Goal: Task Accomplishment & Management: Manage account settings

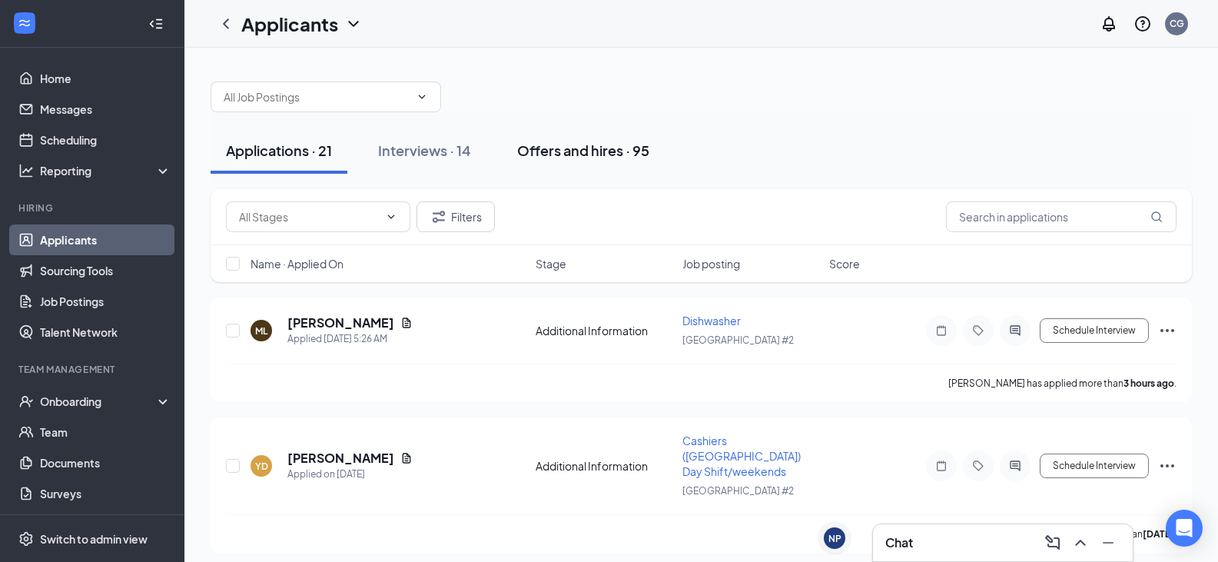
click at [556, 150] on div "Offers and hires · 95" at bounding box center [583, 150] width 132 height 19
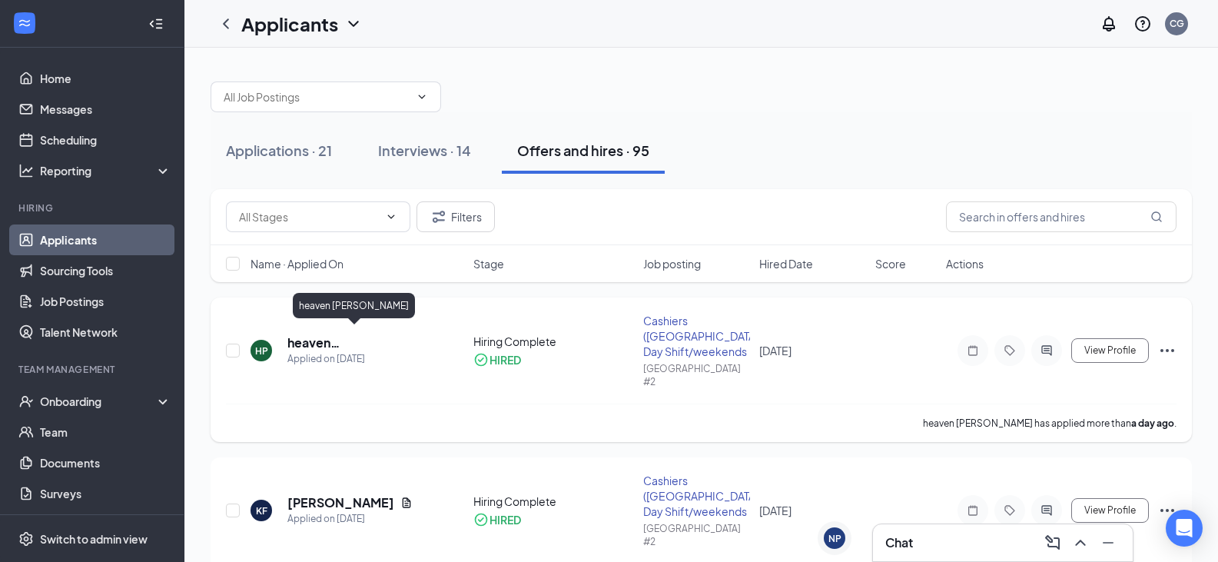
click at [338, 339] on h5 "heaven [PERSON_NAME]" at bounding box center [359, 342] width 144 height 17
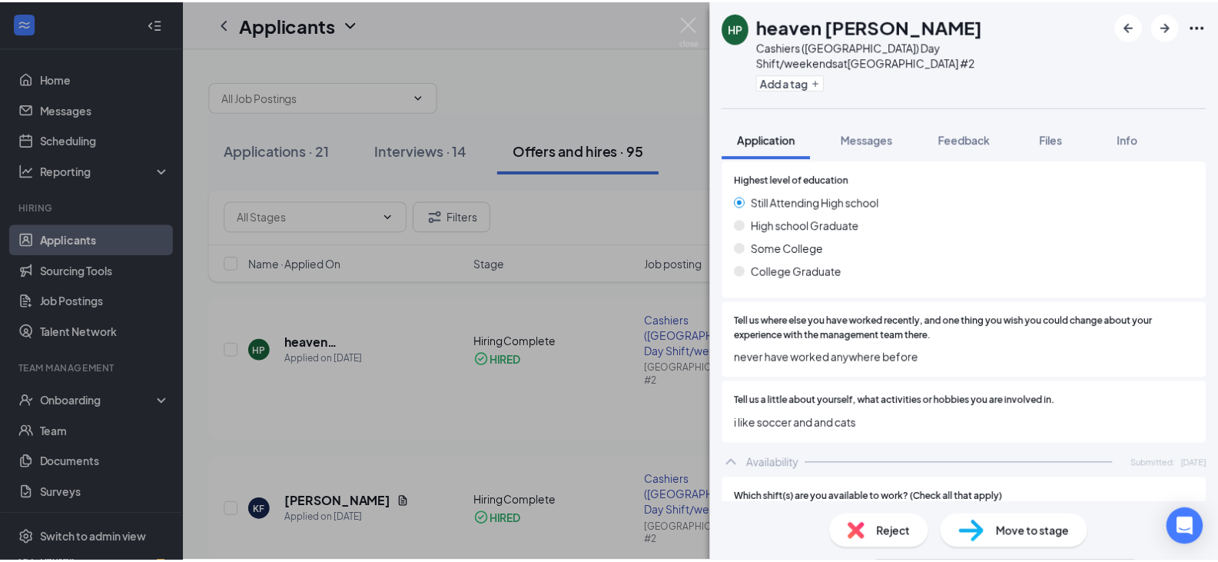
scroll to position [1076, 0]
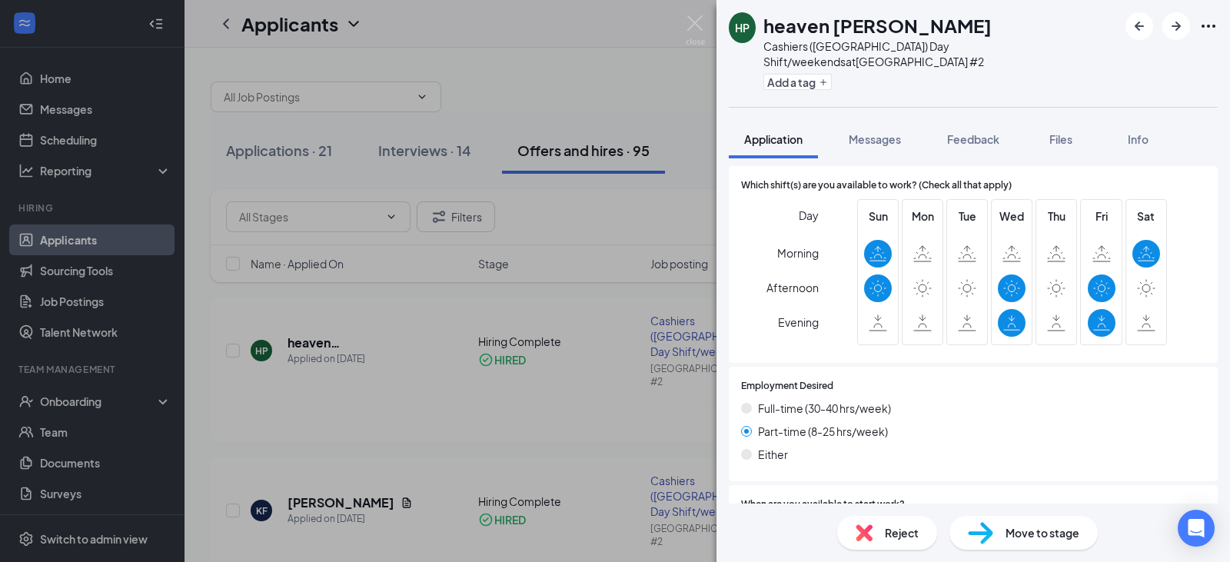
click at [432, 339] on div "HP heaven [PERSON_NAME] Cashiers ([GEOGRAPHIC_DATA]) Day Shift/weekends at [GEO…" at bounding box center [615, 281] width 1230 height 562
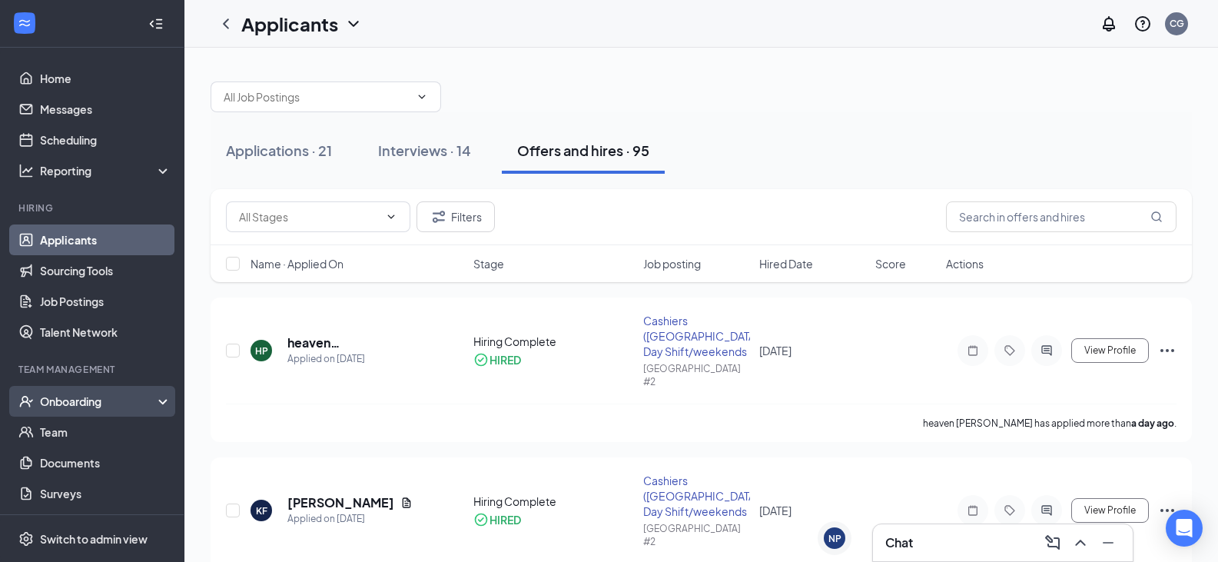
click at [79, 408] on div "Onboarding" at bounding box center [99, 400] width 118 height 15
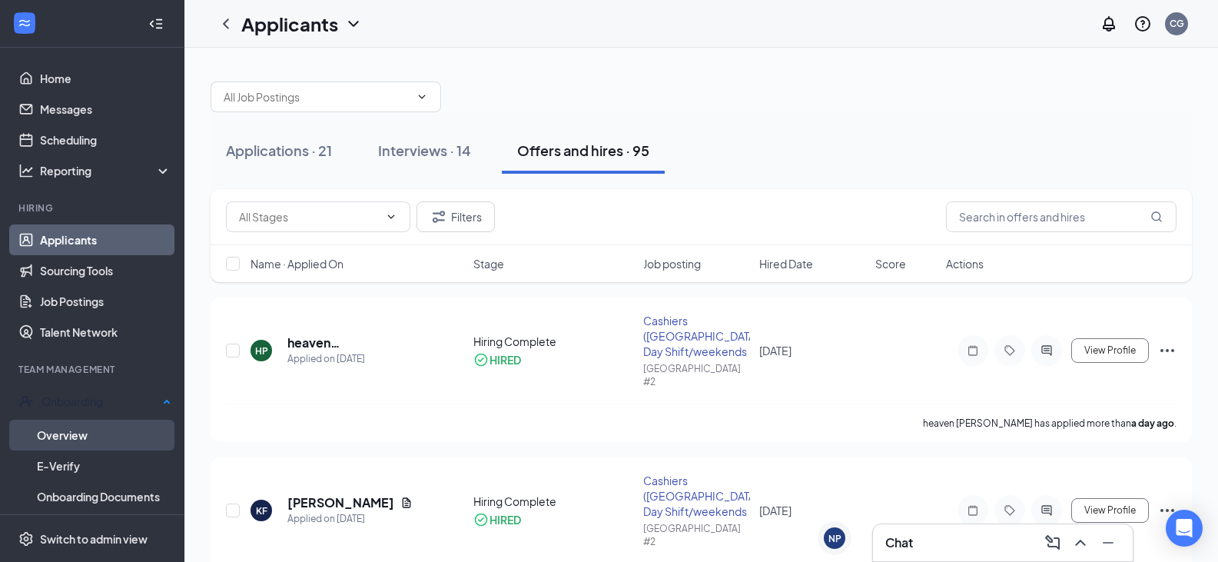
click at [57, 434] on link "Overview" at bounding box center [104, 435] width 134 height 31
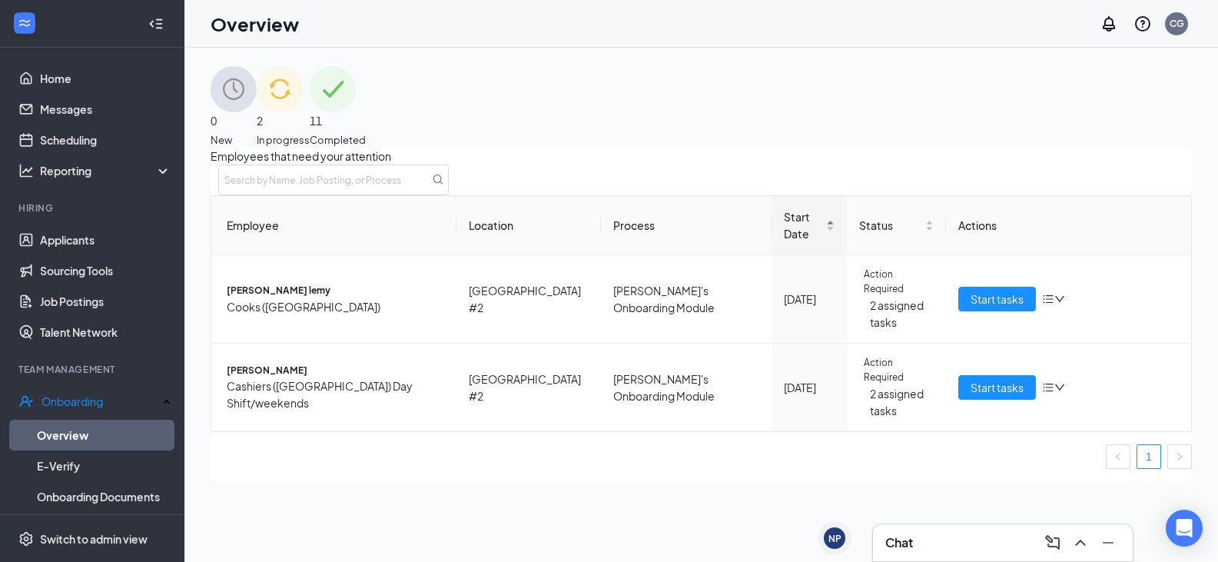
click at [366, 112] on span "11" at bounding box center [338, 120] width 56 height 17
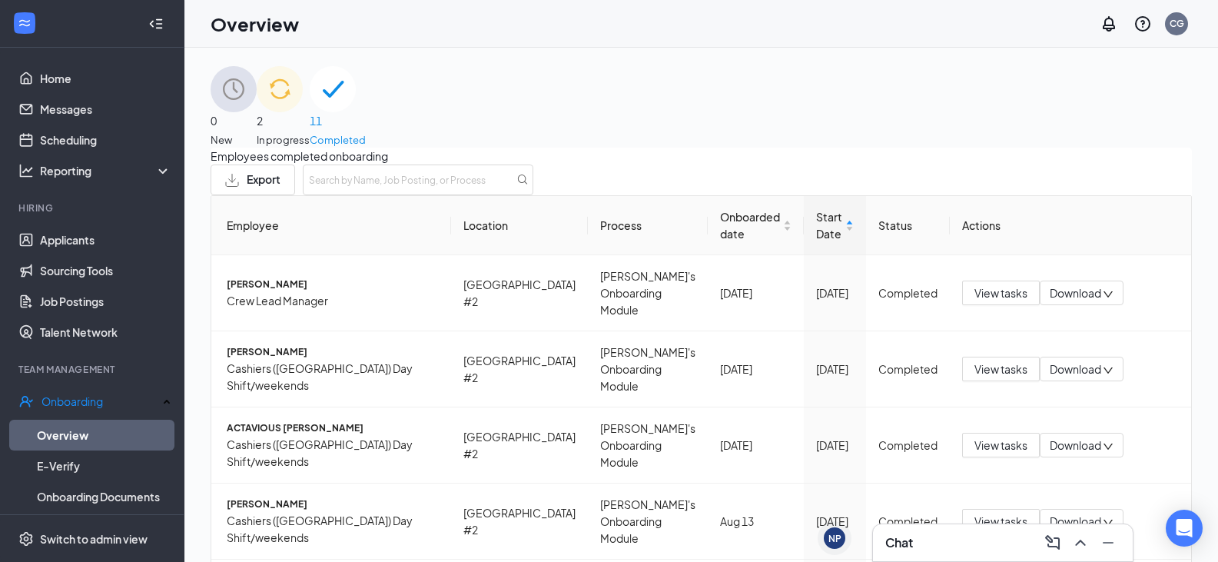
click at [303, 101] on img at bounding box center [280, 89] width 46 height 46
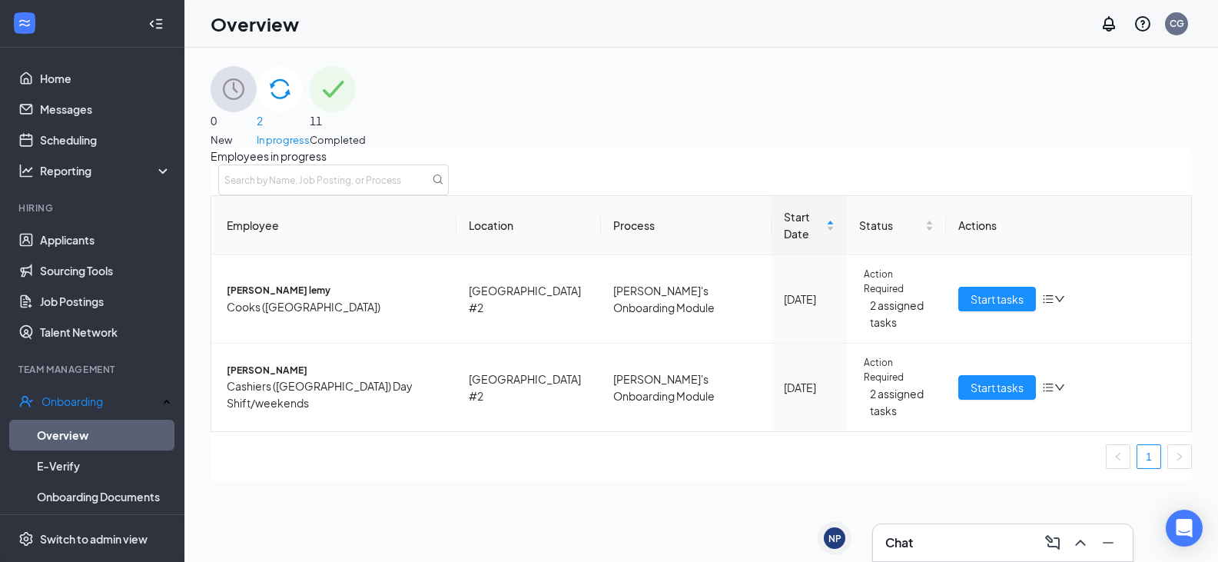
click at [356, 112] on img at bounding box center [333, 89] width 46 height 46
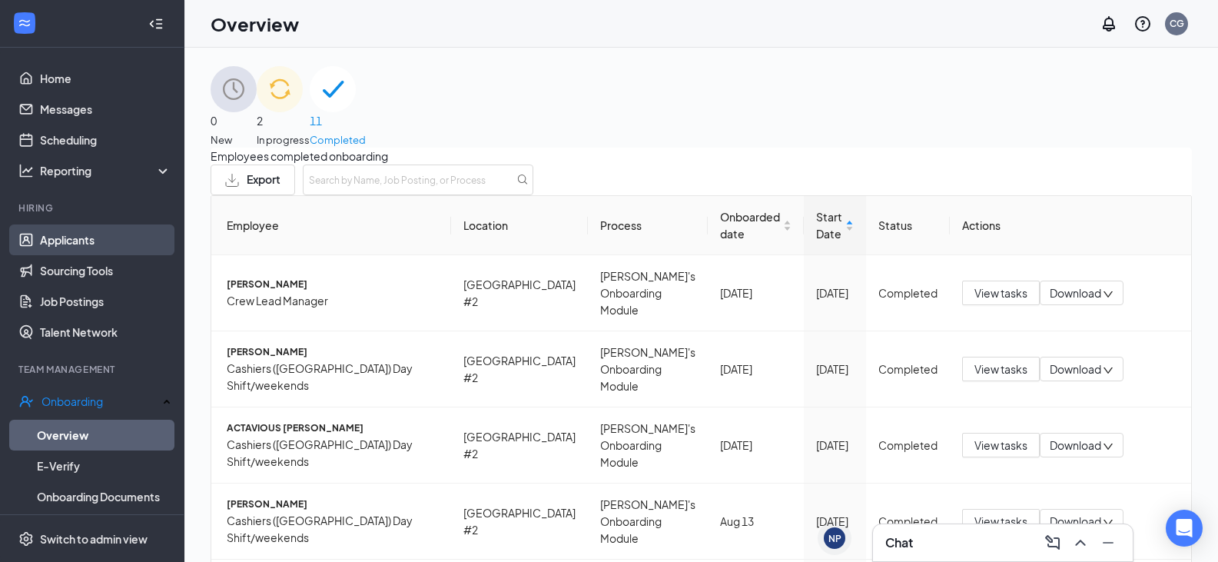
click at [44, 236] on link "Applicants" at bounding box center [105, 239] width 131 height 31
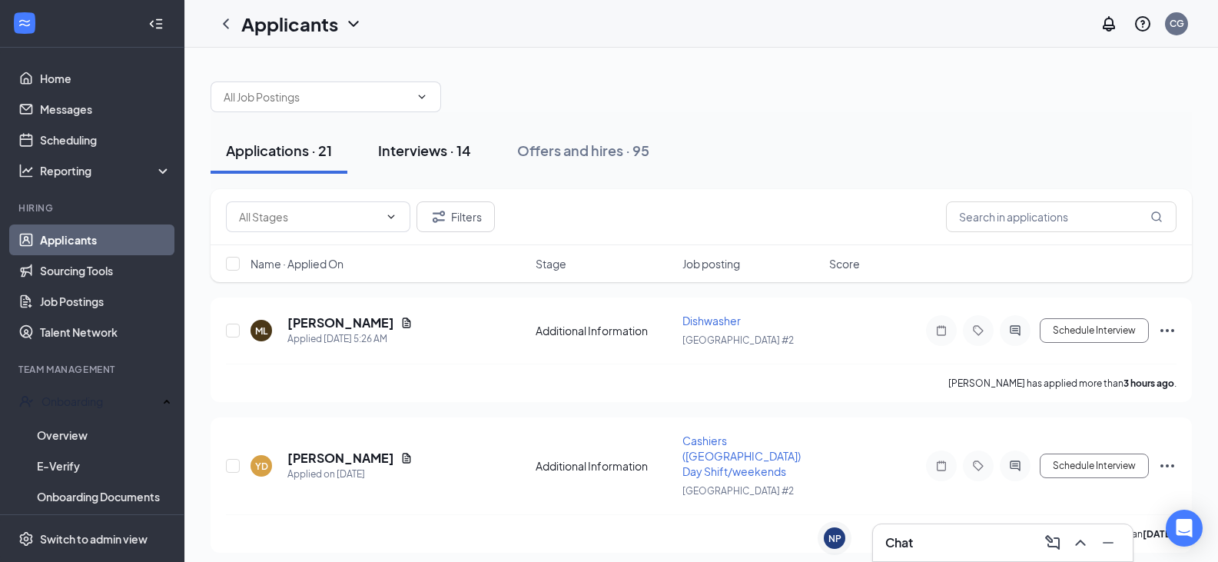
click at [391, 155] on div "Interviews · 14" at bounding box center [424, 150] width 93 height 19
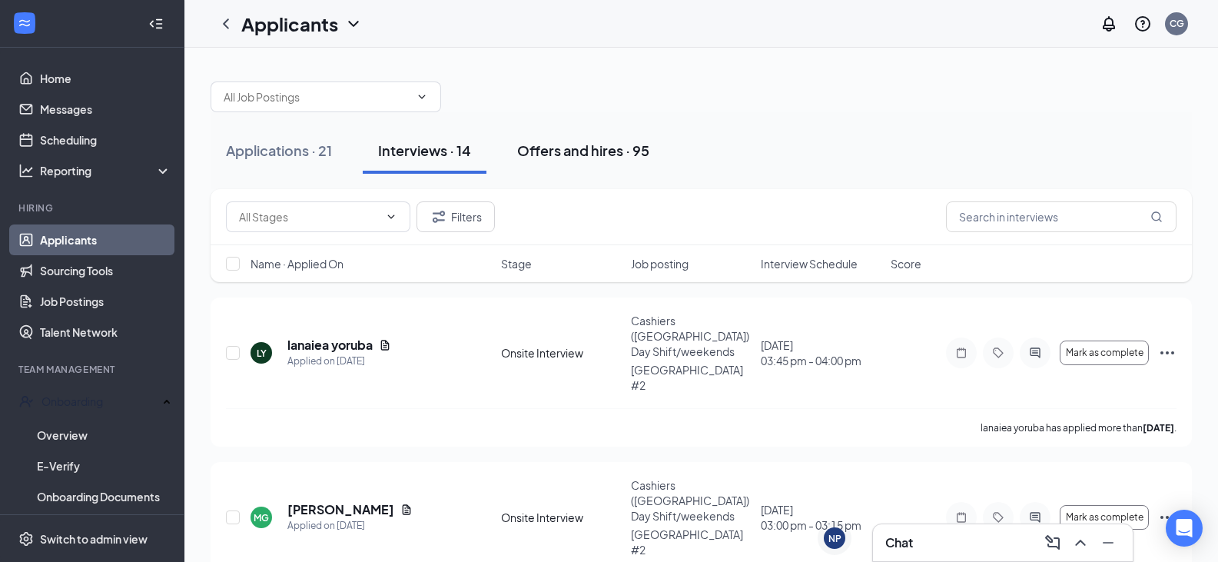
click at [591, 161] on button "Offers and hires · 95" at bounding box center [583, 151] width 163 height 46
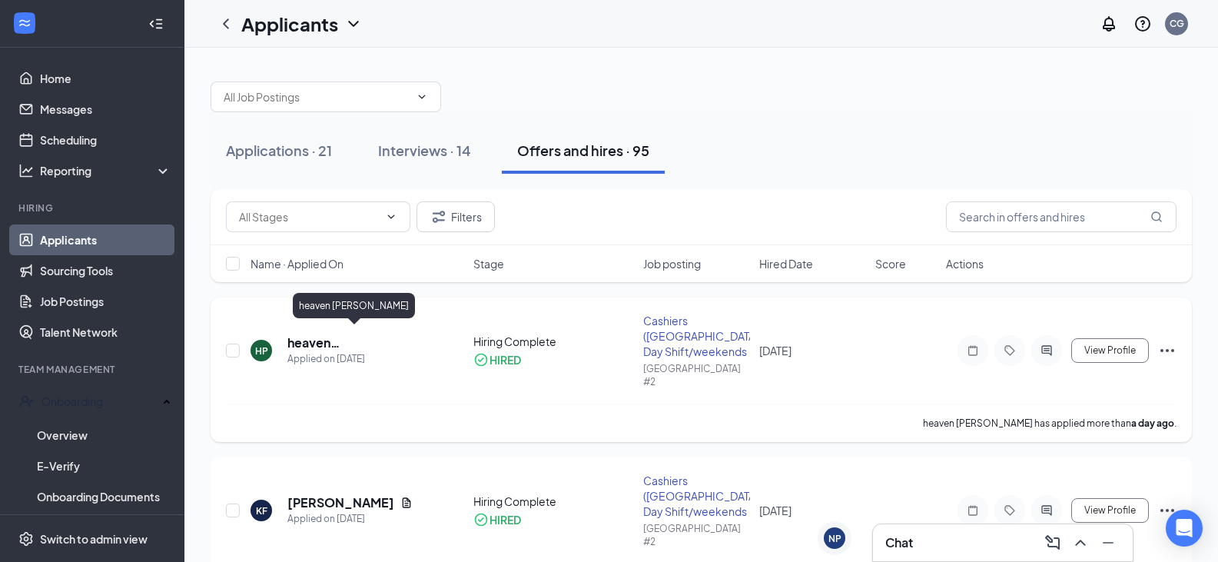
click at [321, 351] on div "Applied on [DATE]" at bounding box center [359, 358] width 144 height 15
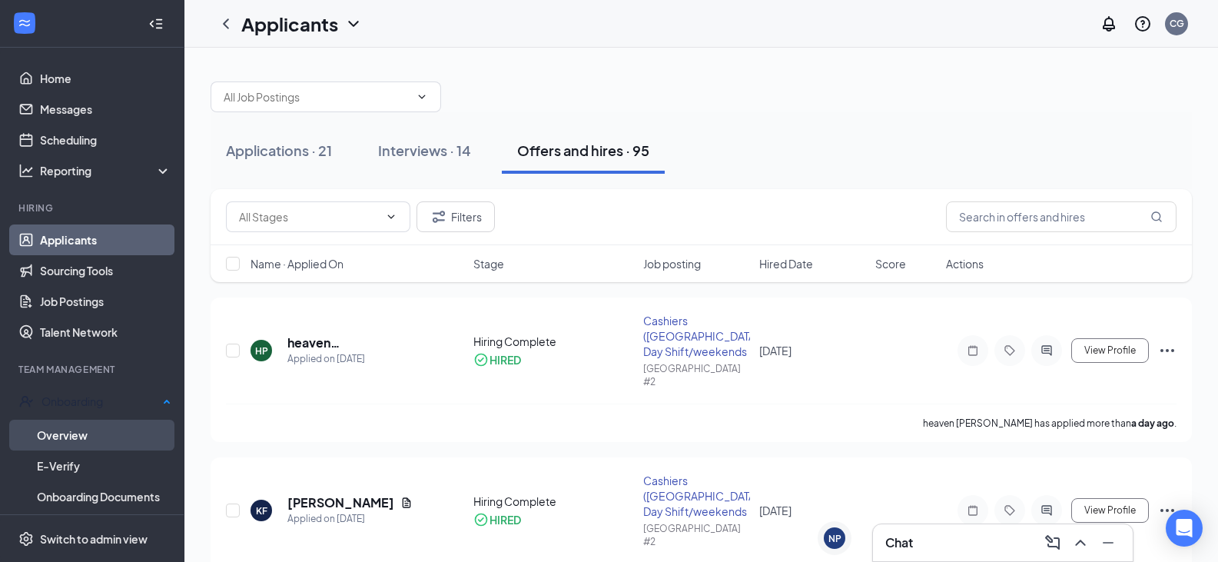
click at [71, 433] on link "Overview" at bounding box center [104, 435] width 134 height 31
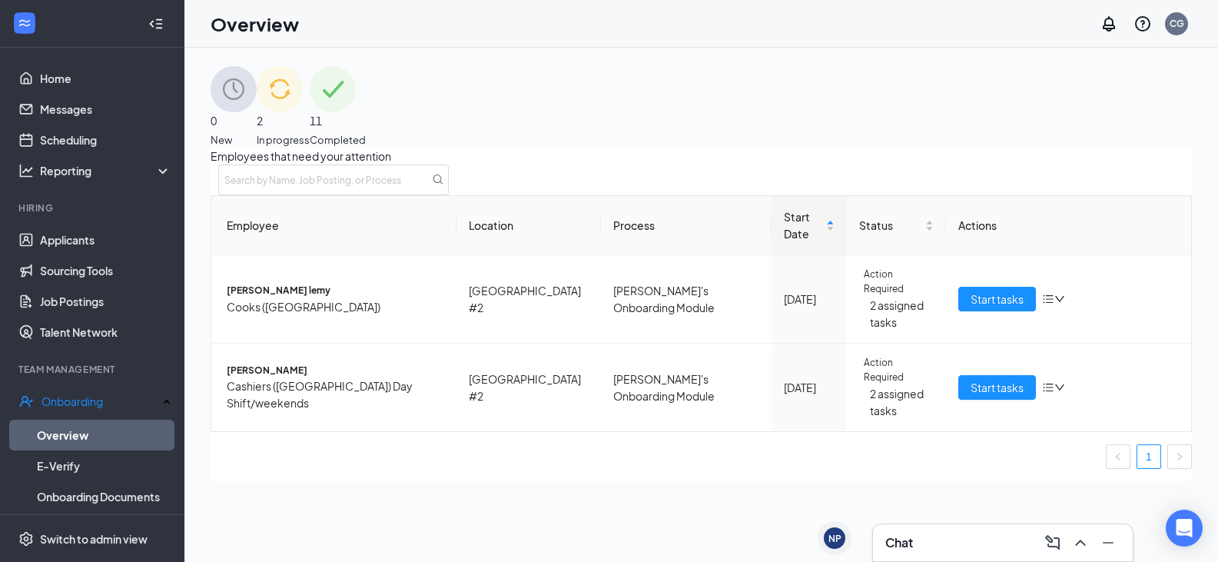
click at [356, 111] on img at bounding box center [333, 89] width 46 height 46
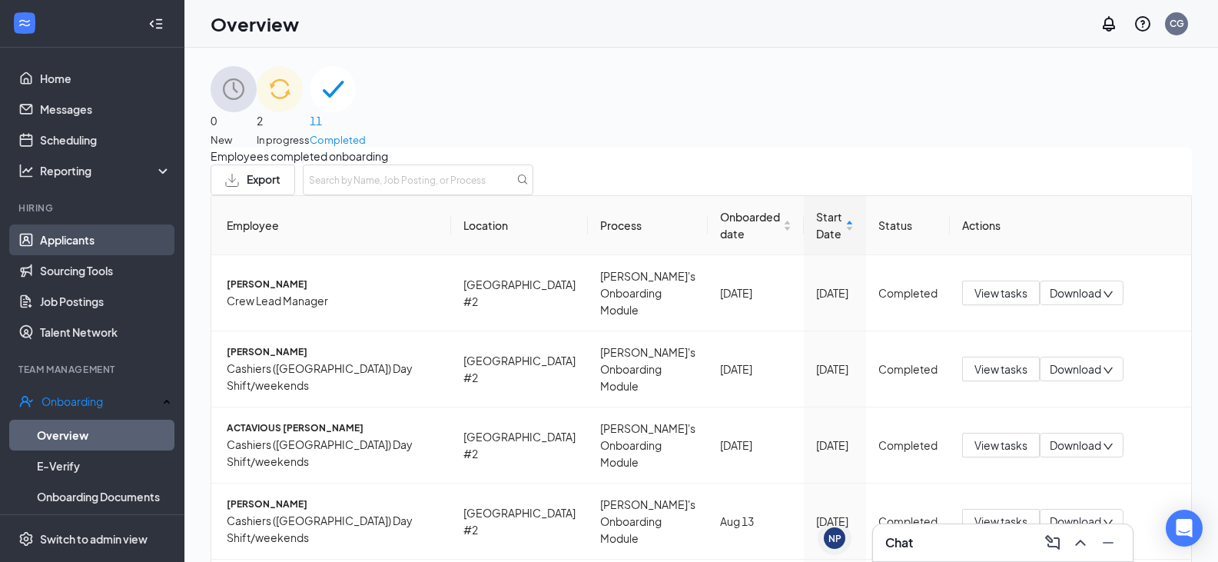
click at [78, 232] on link "Applicants" at bounding box center [105, 239] width 131 height 31
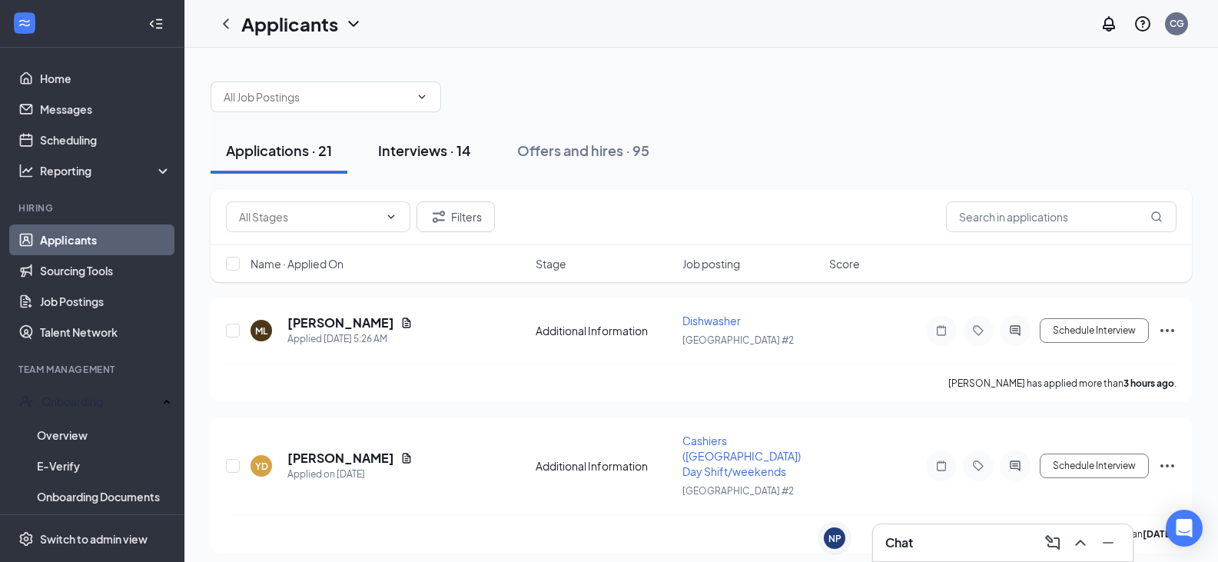
click at [435, 154] on div "Interviews · 14" at bounding box center [424, 150] width 93 height 19
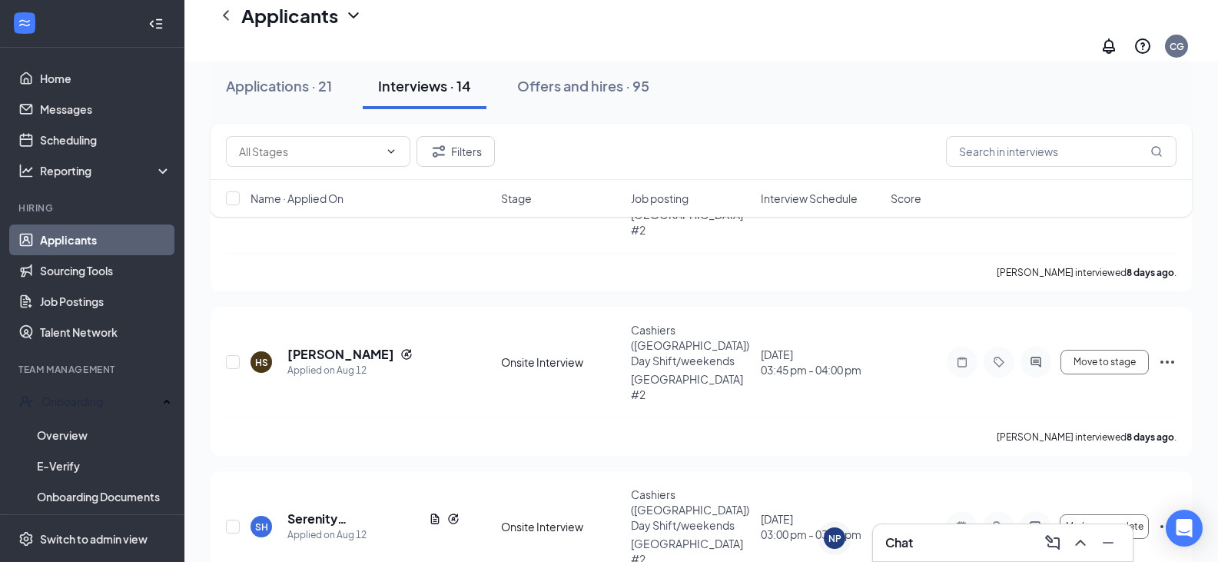
scroll to position [1794, 0]
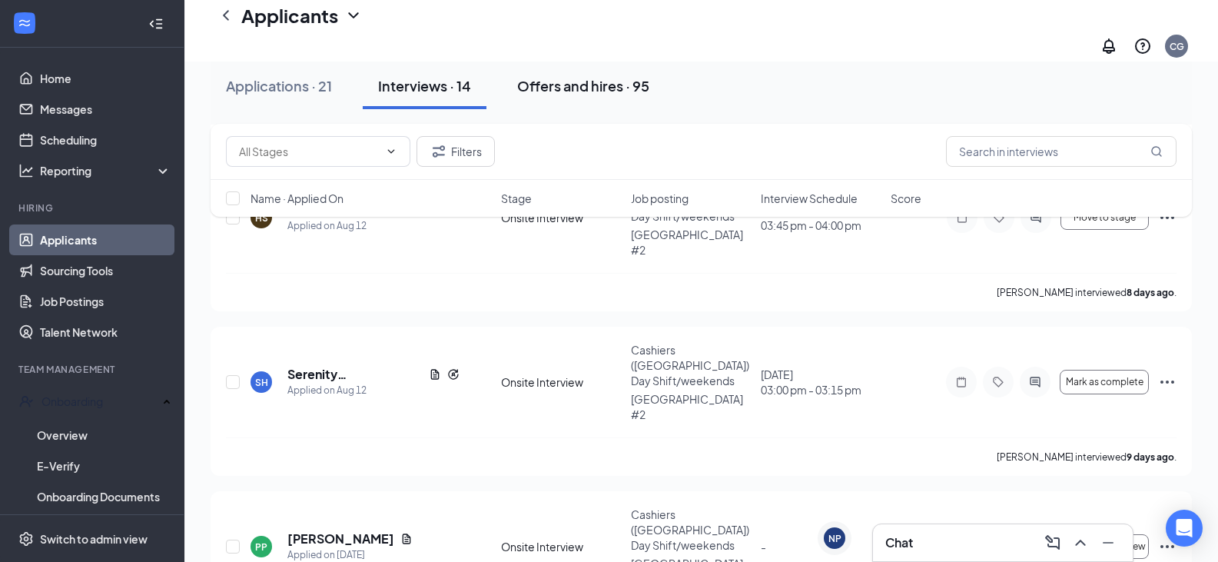
click at [562, 77] on div "Offers and hires · 95" at bounding box center [583, 85] width 132 height 19
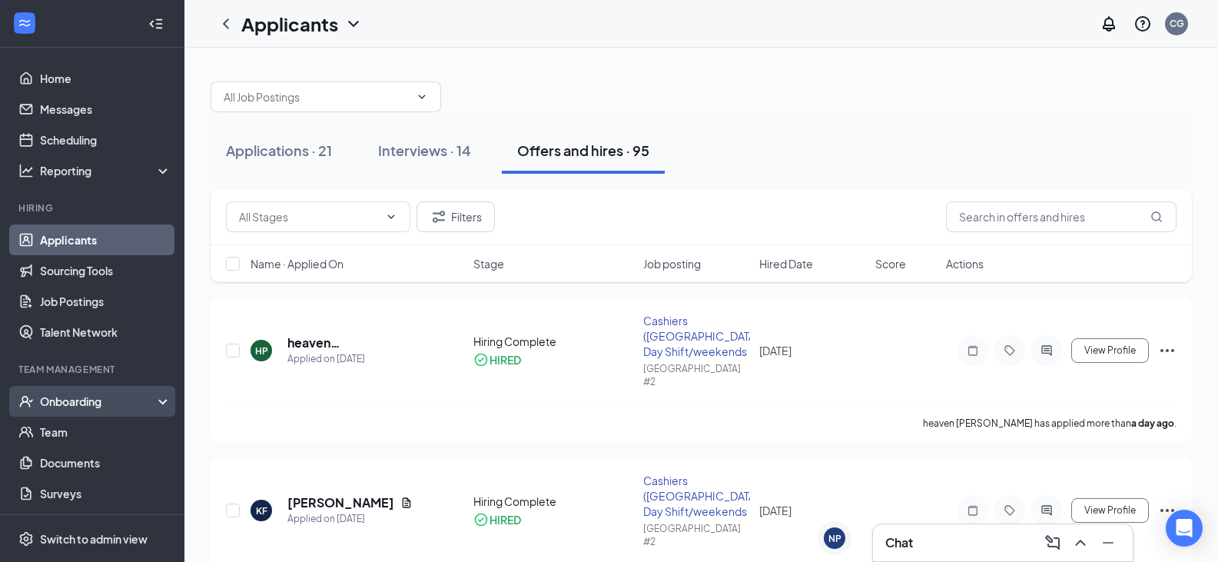
click at [65, 402] on div "Onboarding" at bounding box center [99, 400] width 118 height 15
click at [64, 436] on link "Overview" at bounding box center [105, 432] width 131 height 31
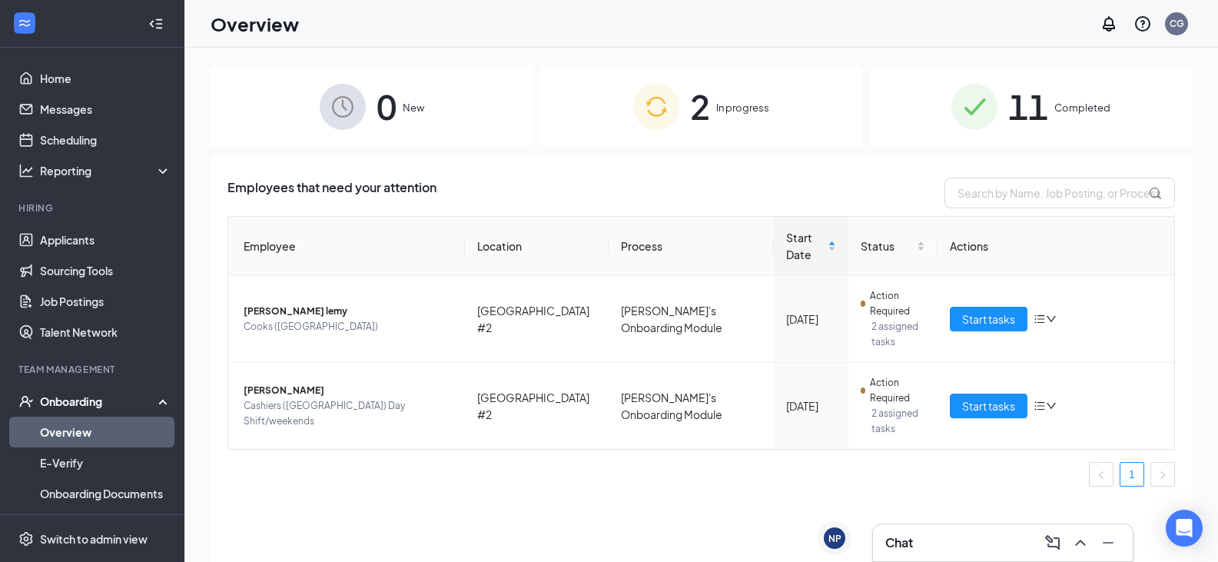
click at [715, 113] on div "2 In progress" at bounding box center [701, 106] width 322 height 81
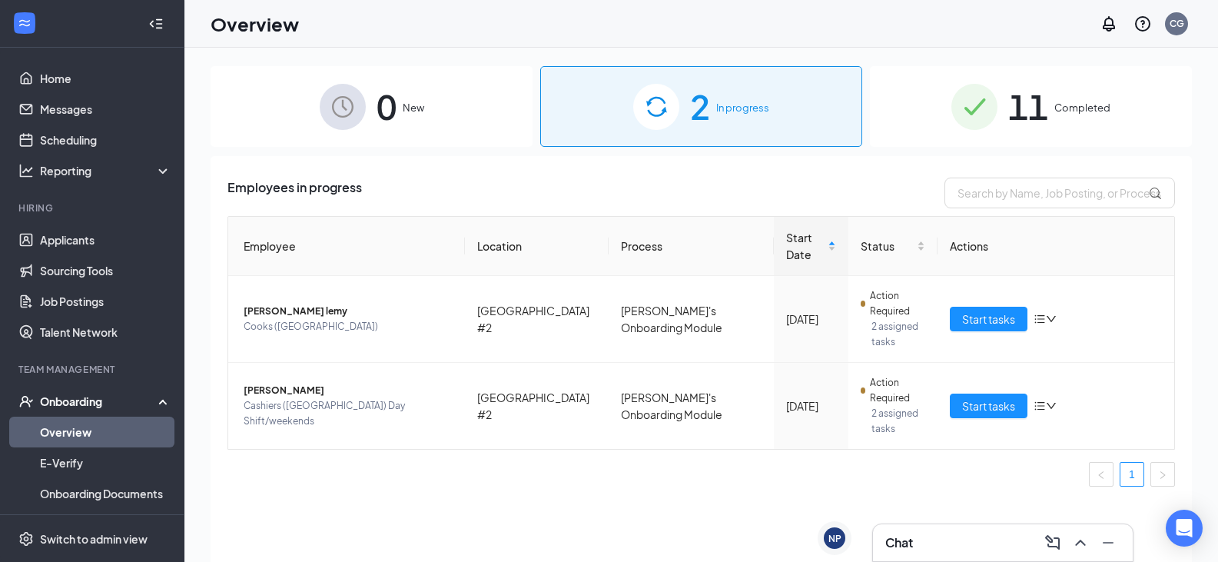
click at [984, 91] on img at bounding box center [974, 107] width 46 height 46
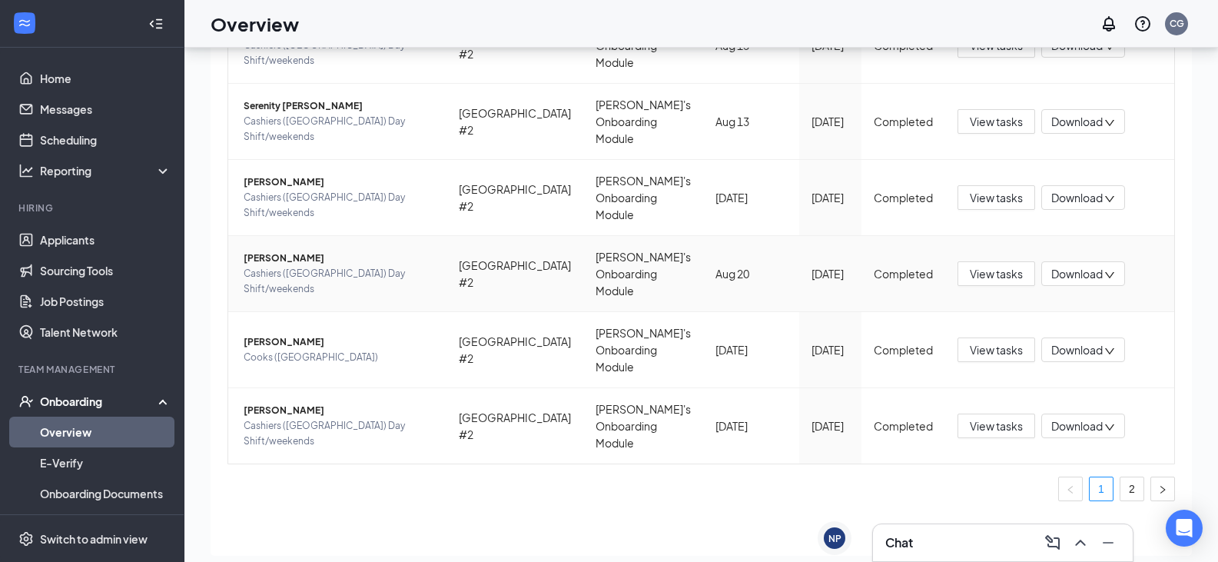
scroll to position [69, 0]
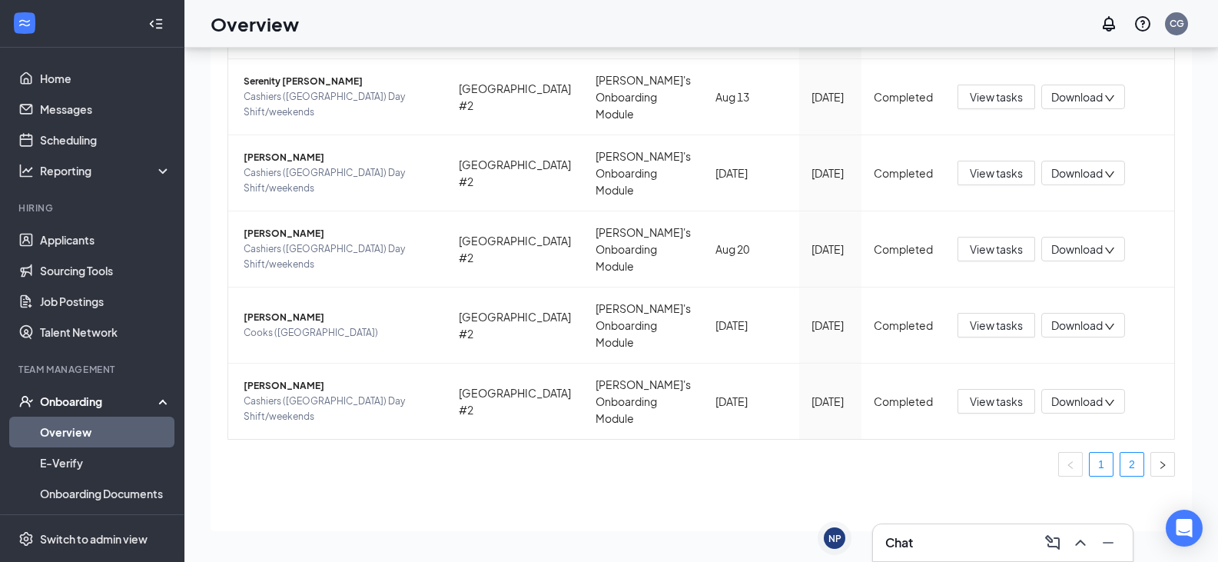
click at [1120, 463] on link "2" at bounding box center [1131, 464] width 23 height 23
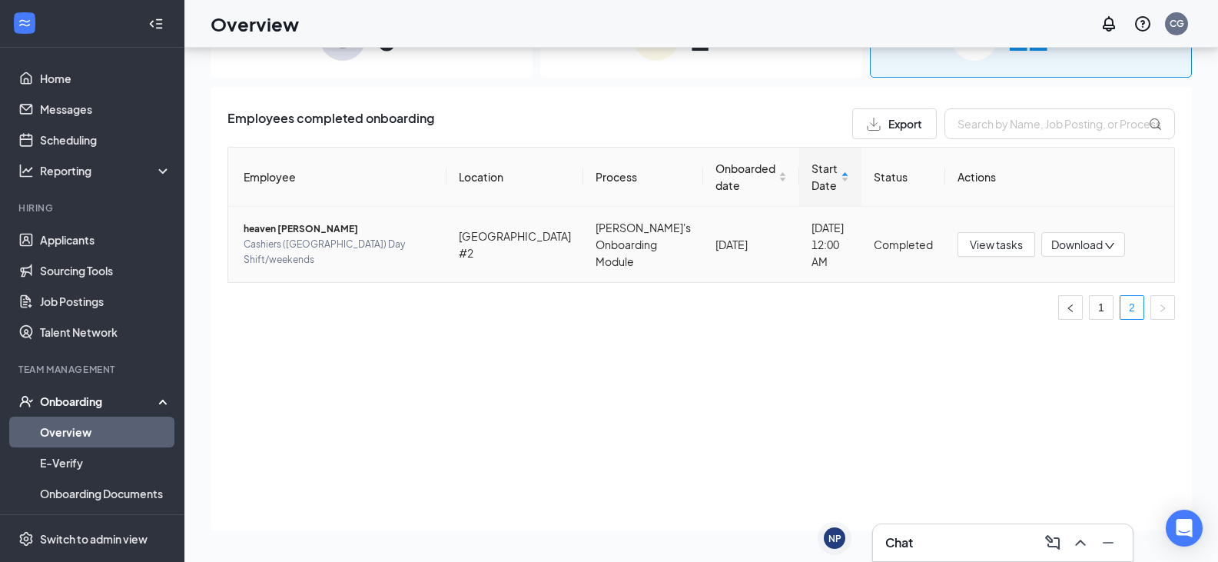
click at [324, 246] on span "Cashiers ([GEOGRAPHIC_DATA]) Day Shift/weekends" at bounding box center [339, 252] width 191 height 31
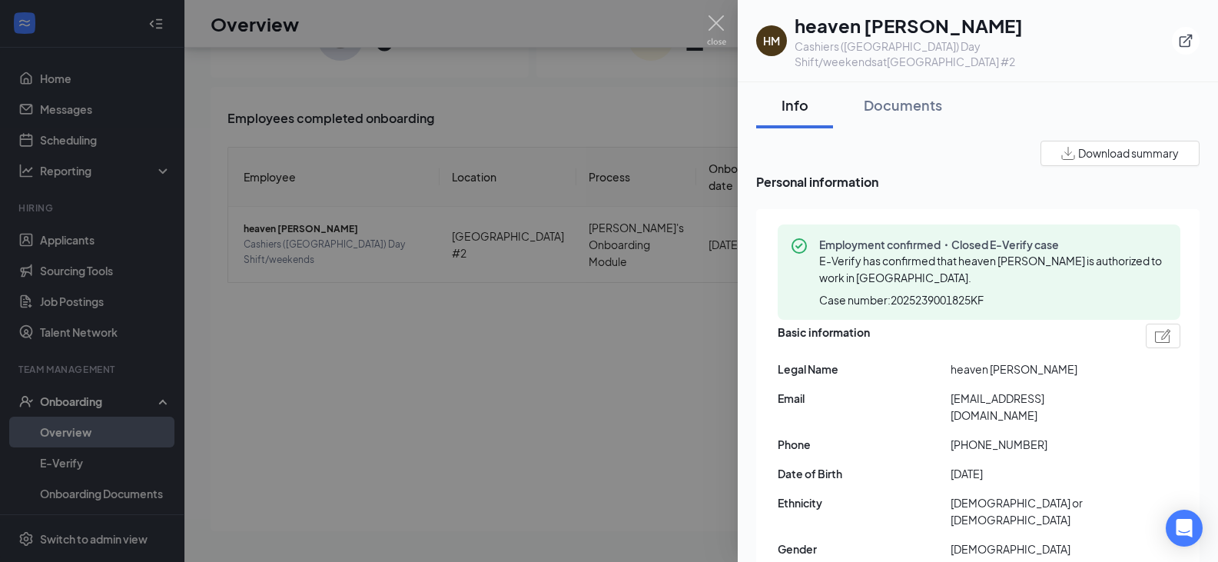
click at [604, 398] on div at bounding box center [609, 281] width 1218 height 562
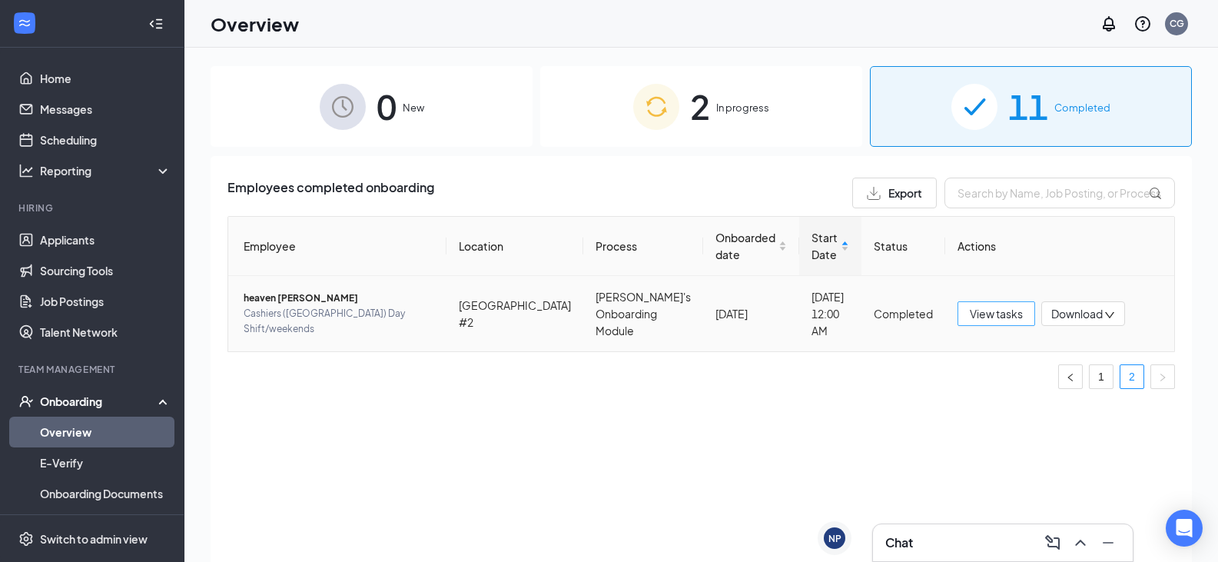
click at [987, 312] on span "View tasks" at bounding box center [996, 313] width 53 height 17
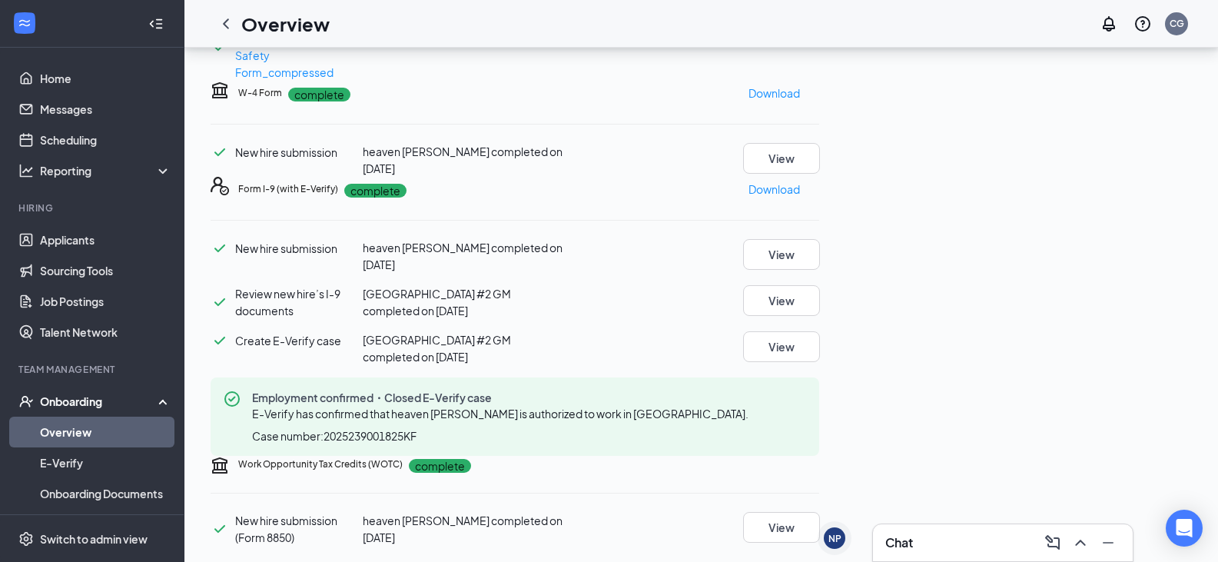
scroll to position [307, 0]
click at [820, 43] on button "View" at bounding box center [781, 27] width 77 height 31
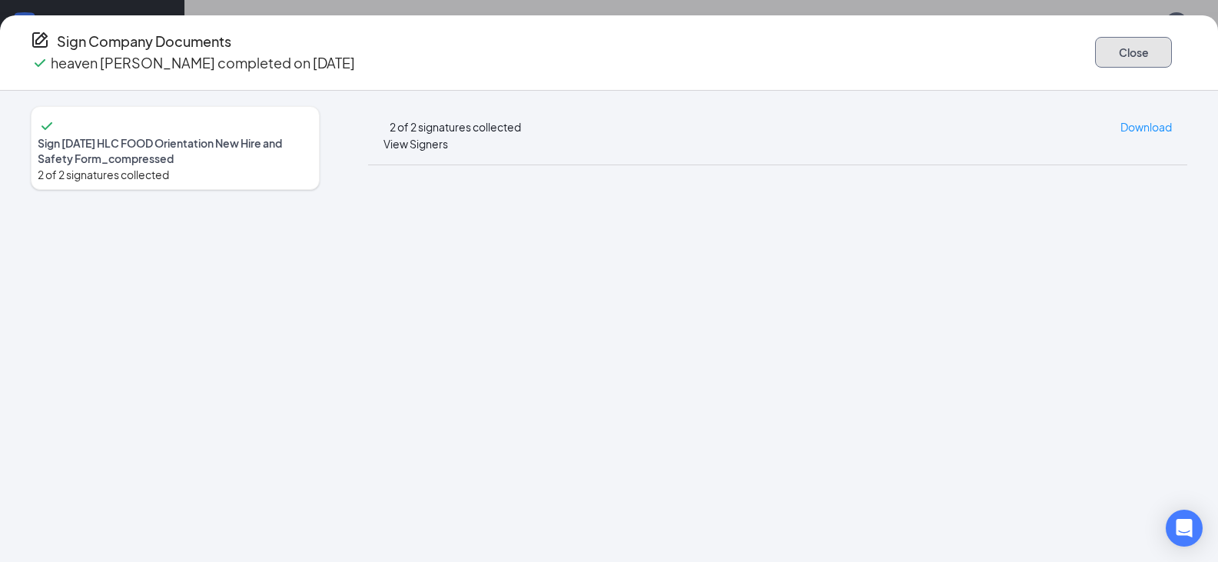
click at [1095, 50] on button "Close" at bounding box center [1133, 52] width 77 height 31
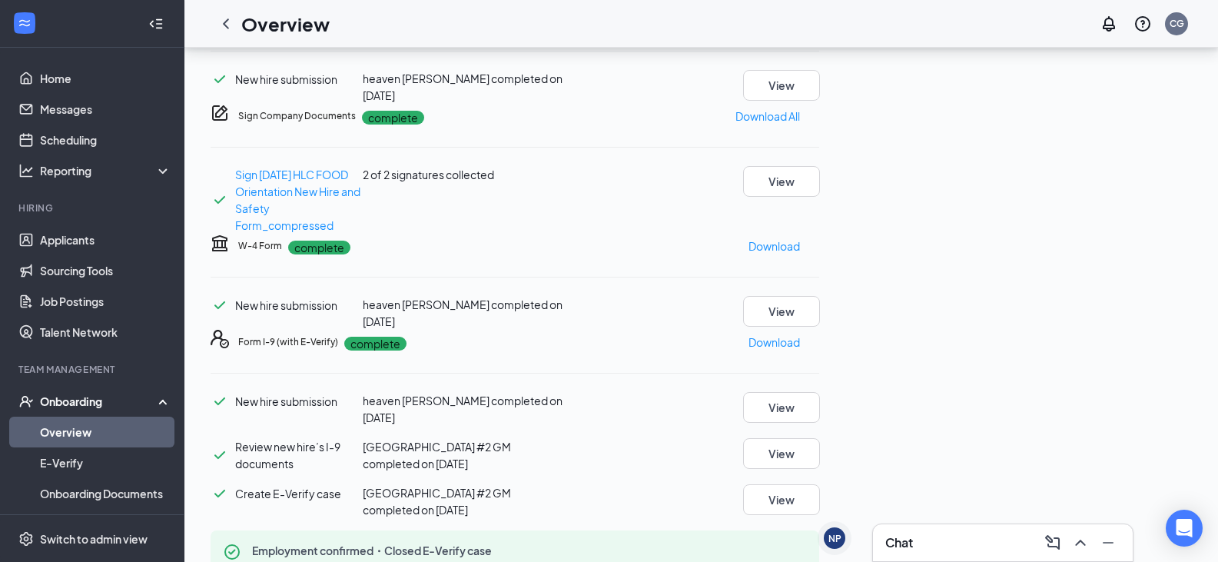
click at [226, 22] on icon "ChevronLeft" at bounding box center [226, 23] width 6 height 10
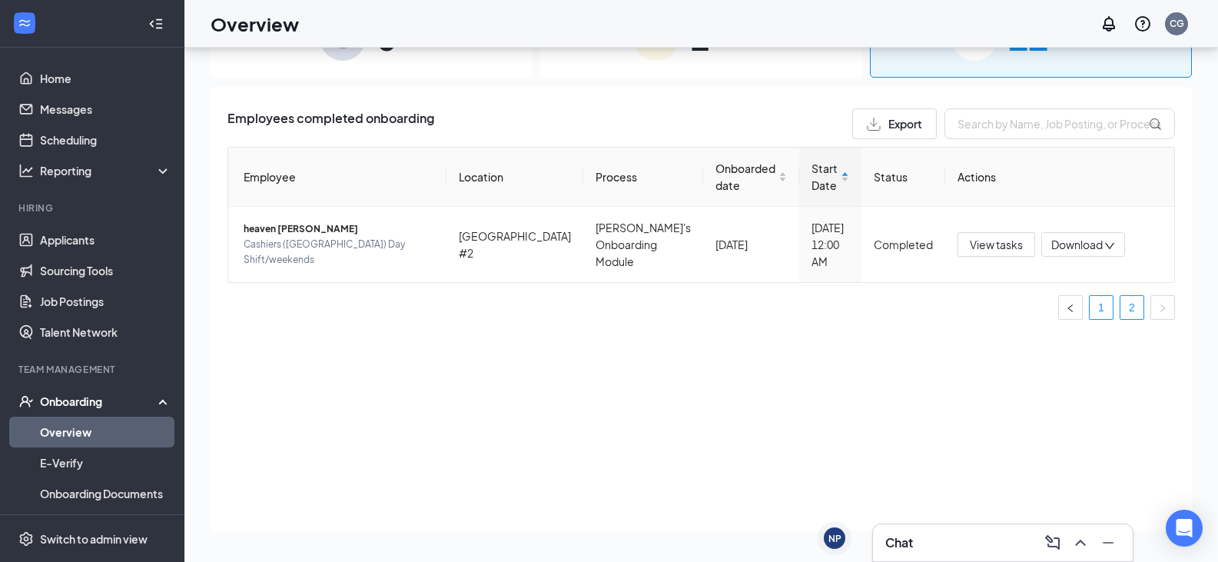
click at [1103, 307] on link "1" at bounding box center [1101, 307] width 23 height 23
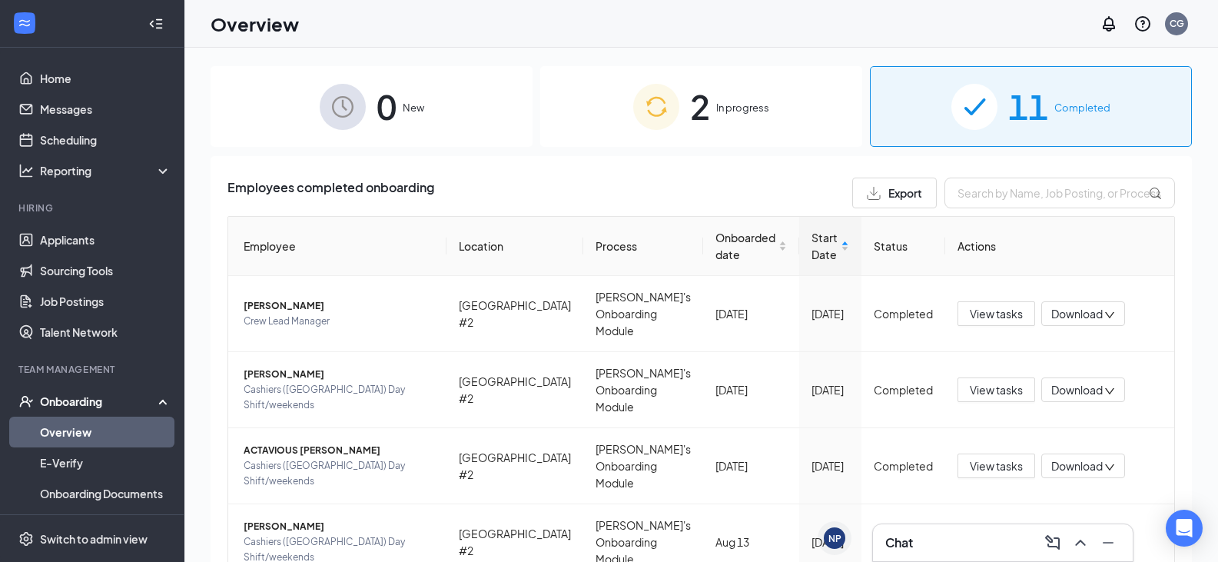
click at [740, 111] on span "In progress" at bounding box center [742, 107] width 53 height 15
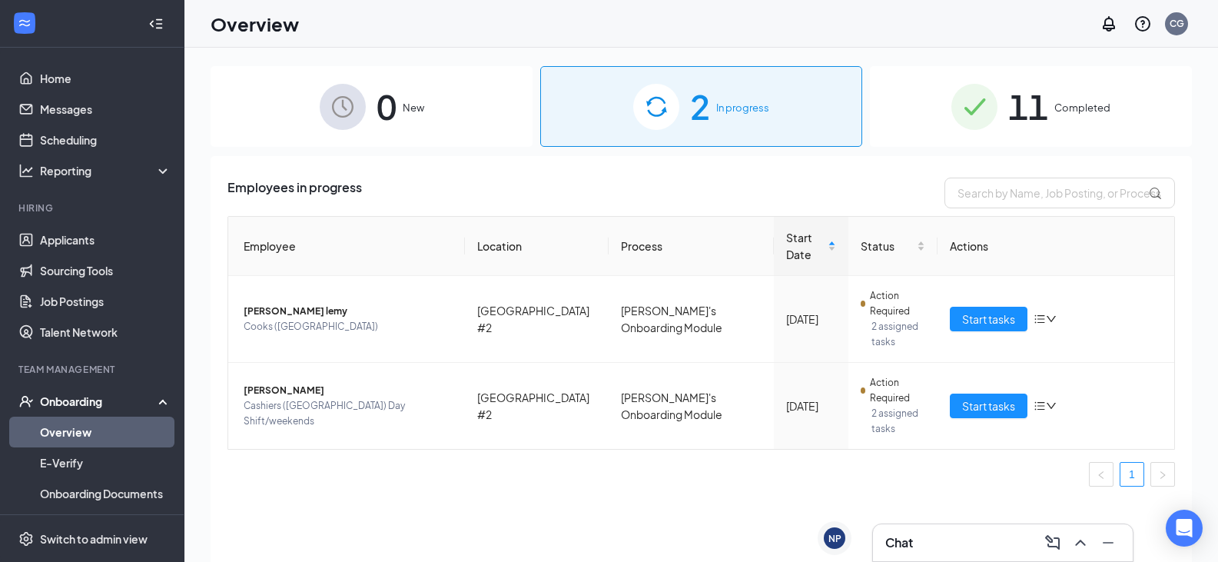
click at [1070, 115] on span "Completed" at bounding box center [1082, 107] width 56 height 15
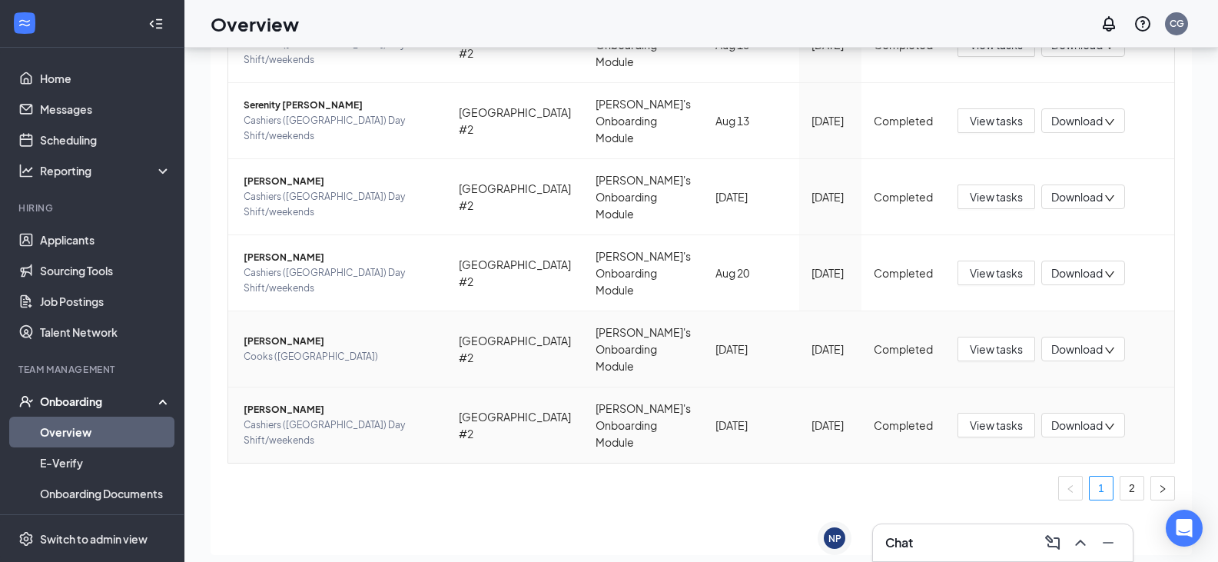
scroll to position [69, 0]
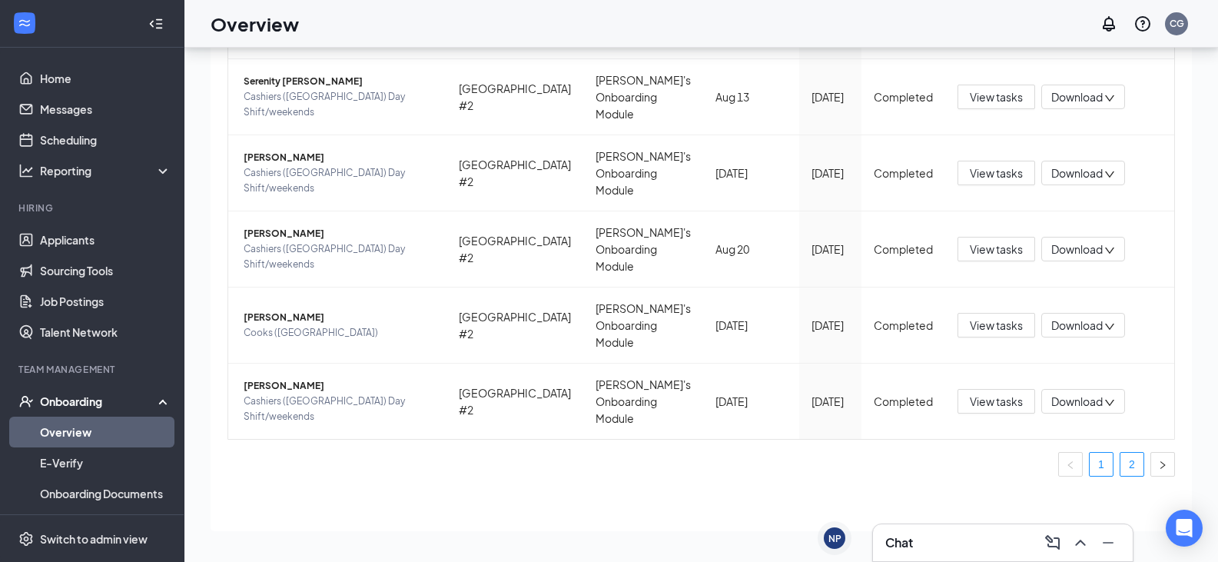
click at [1120, 466] on link "2" at bounding box center [1131, 464] width 23 height 23
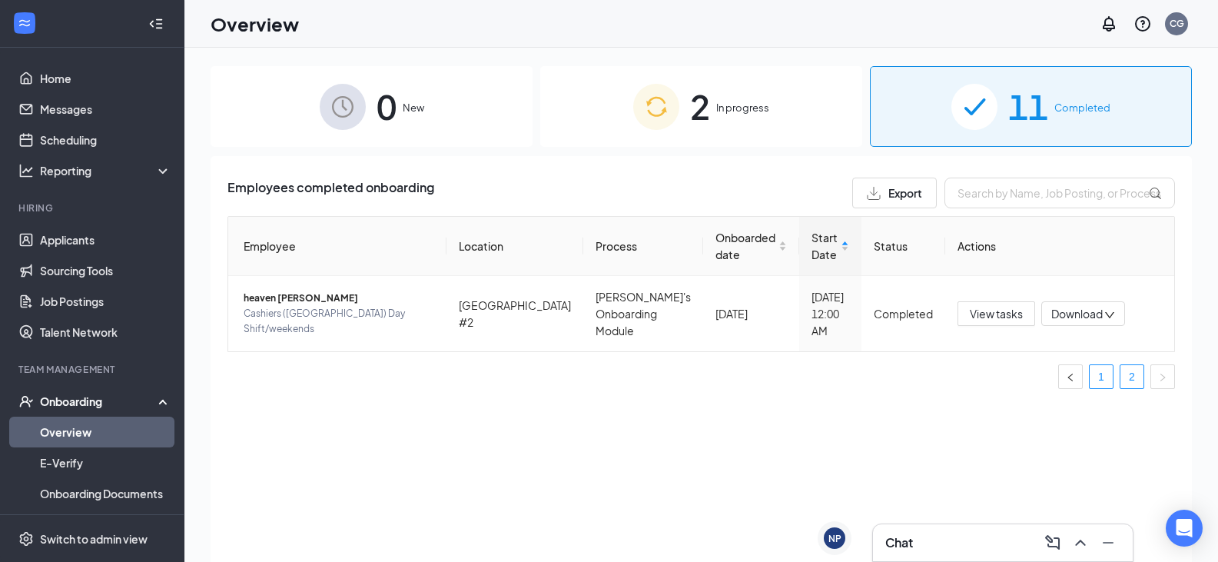
click at [1101, 379] on link "1" at bounding box center [1101, 376] width 23 height 23
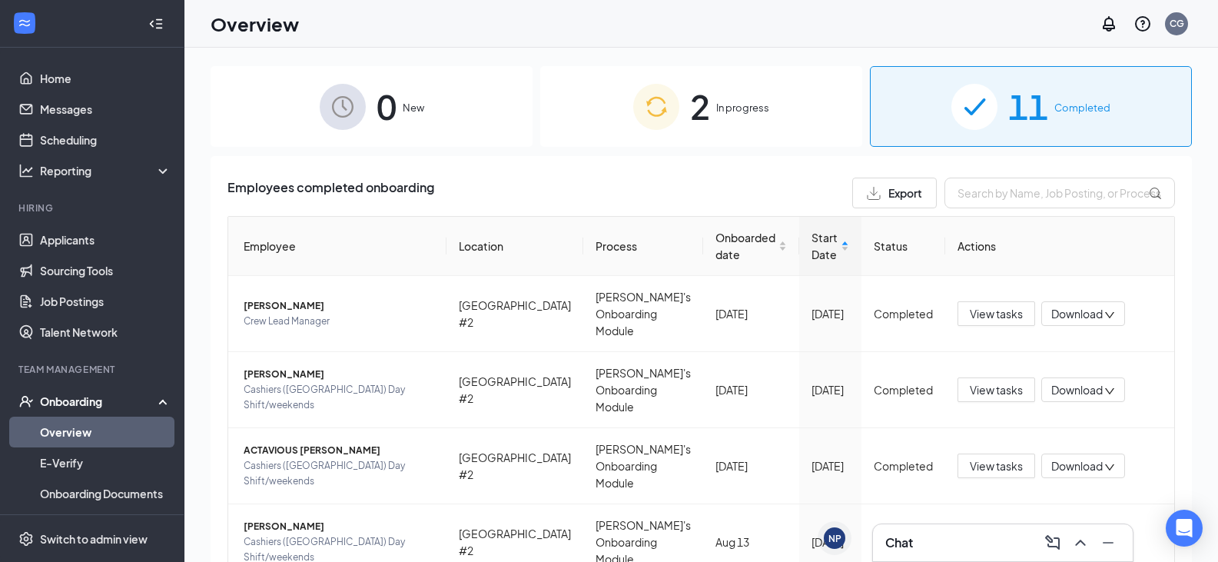
click at [732, 117] on div "2 In progress" at bounding box center [701, 106] width 322 height 81
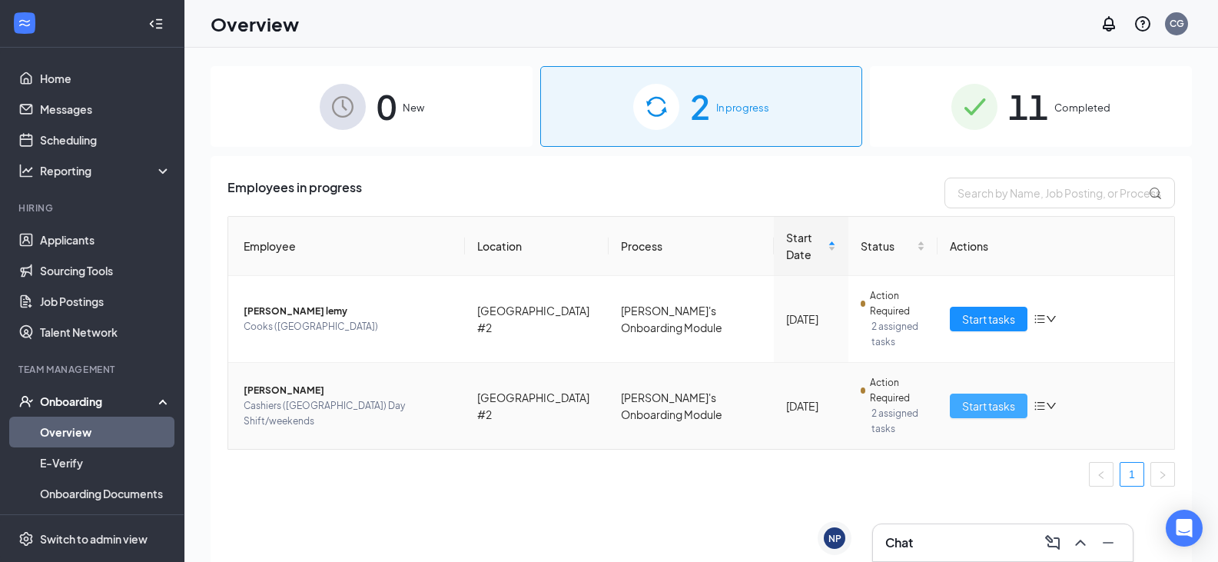
click at [1011, 397] on span "Start tasks" at bounding box center [988, 405] width 53 height 17
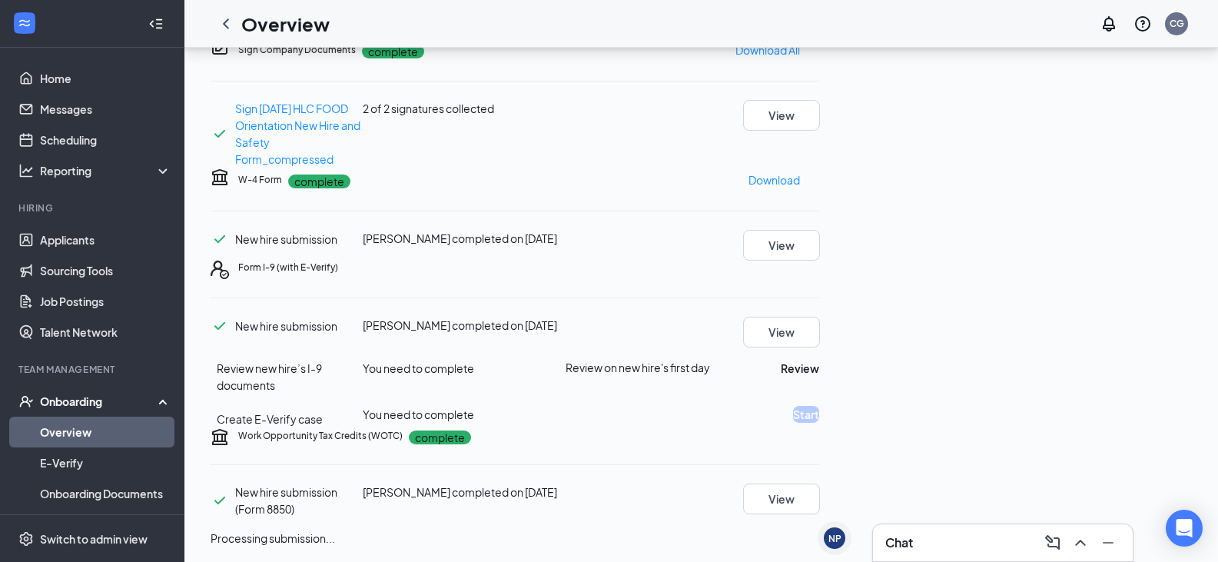
scroll to position [208, 0]
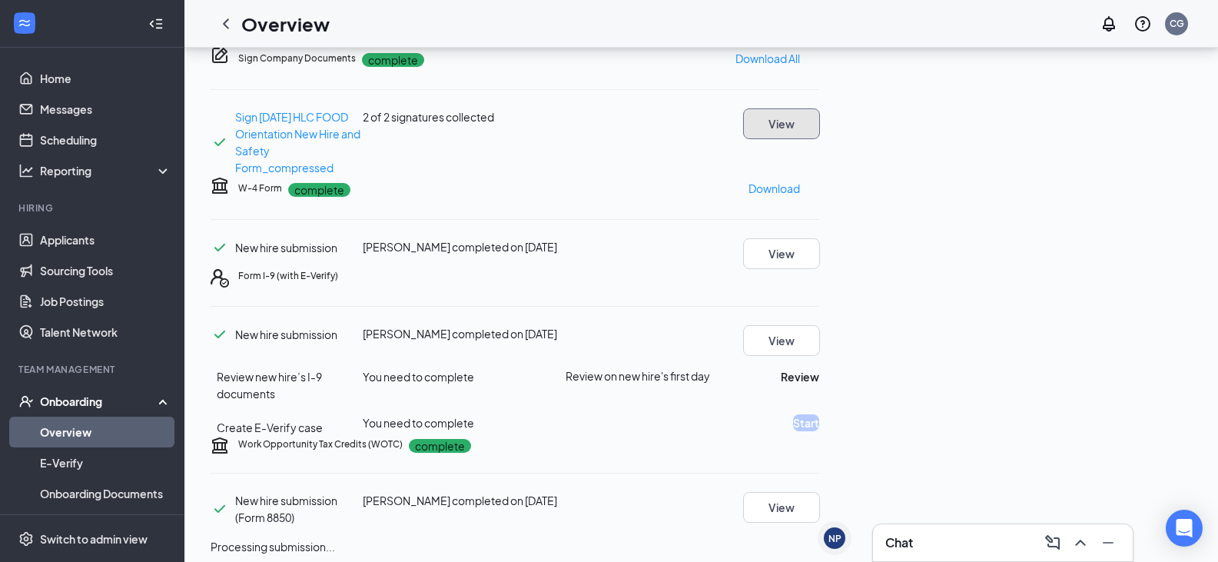
click at [820, 139] on button "View" at bounding box center [781, 123] width 77 height 31
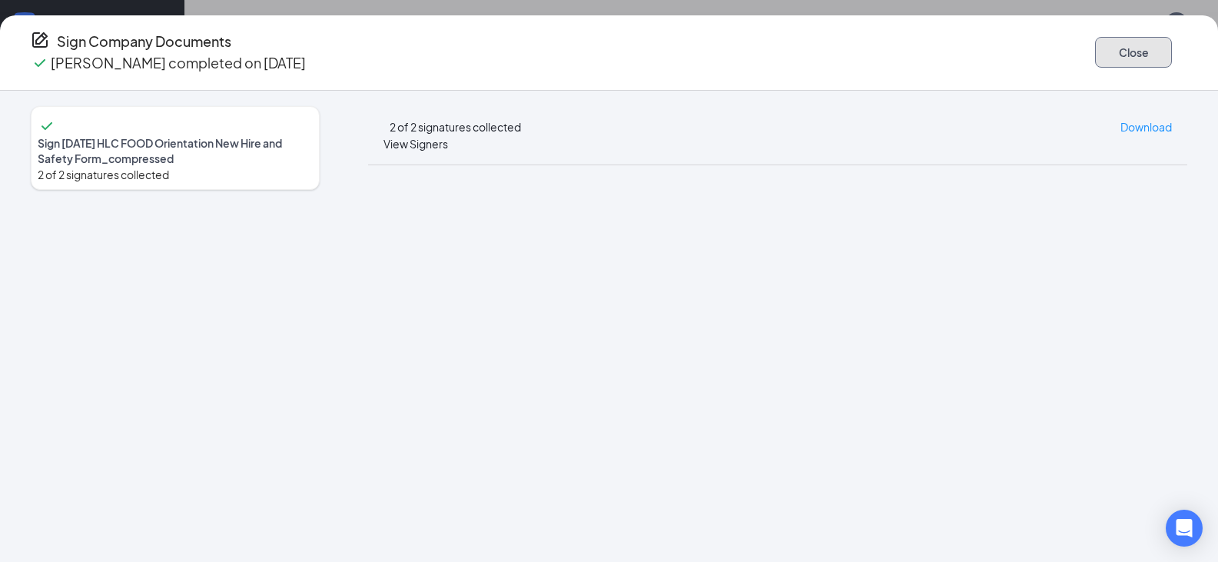
click at [1107, 41] on button "Close" at bounding box center [1133, 52] width 77 height 31
